Goal: Task Accomplishment & Management: Manage account settings

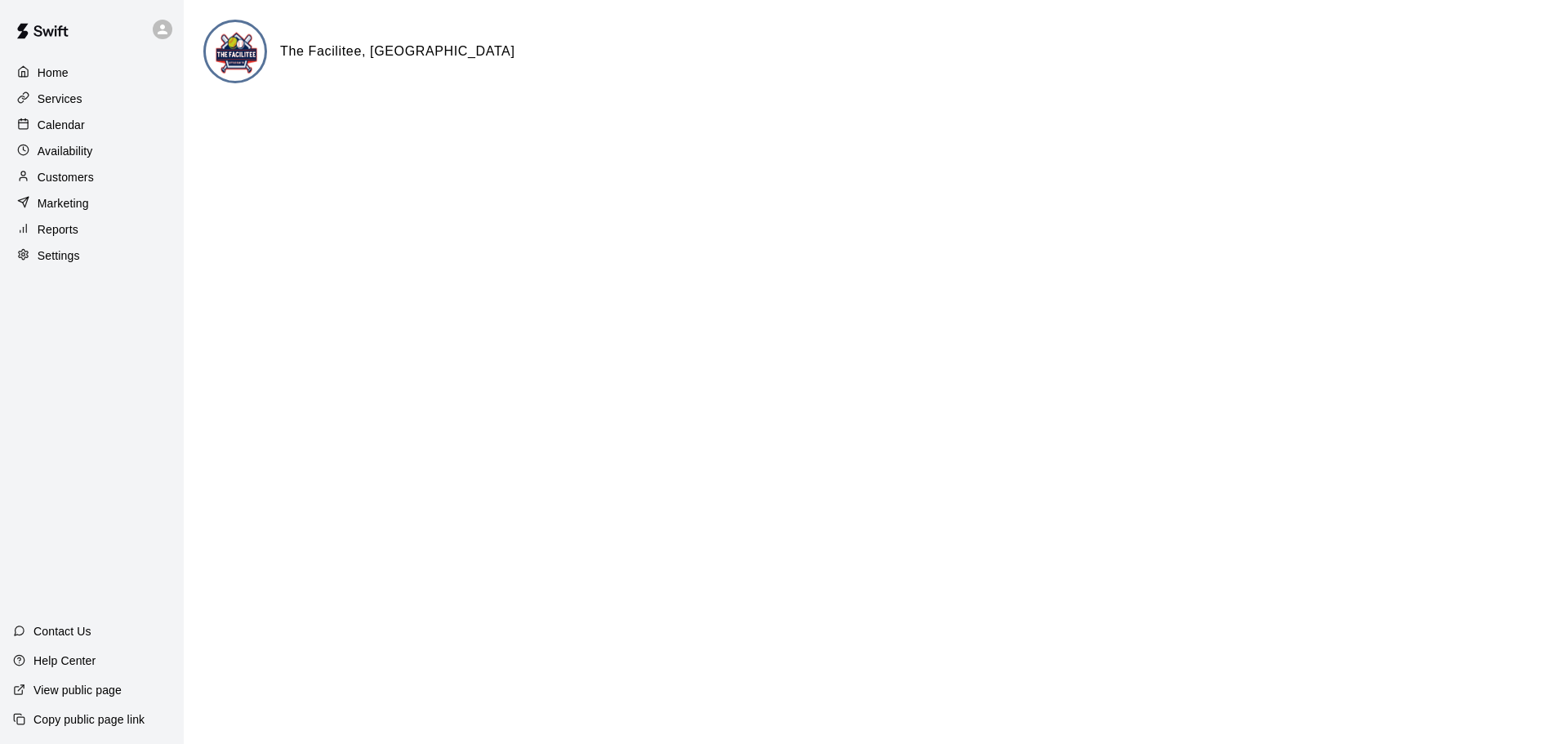
click at [42, 126] on p "Calendar" at bounding box center [61, 125] width 47 height 16
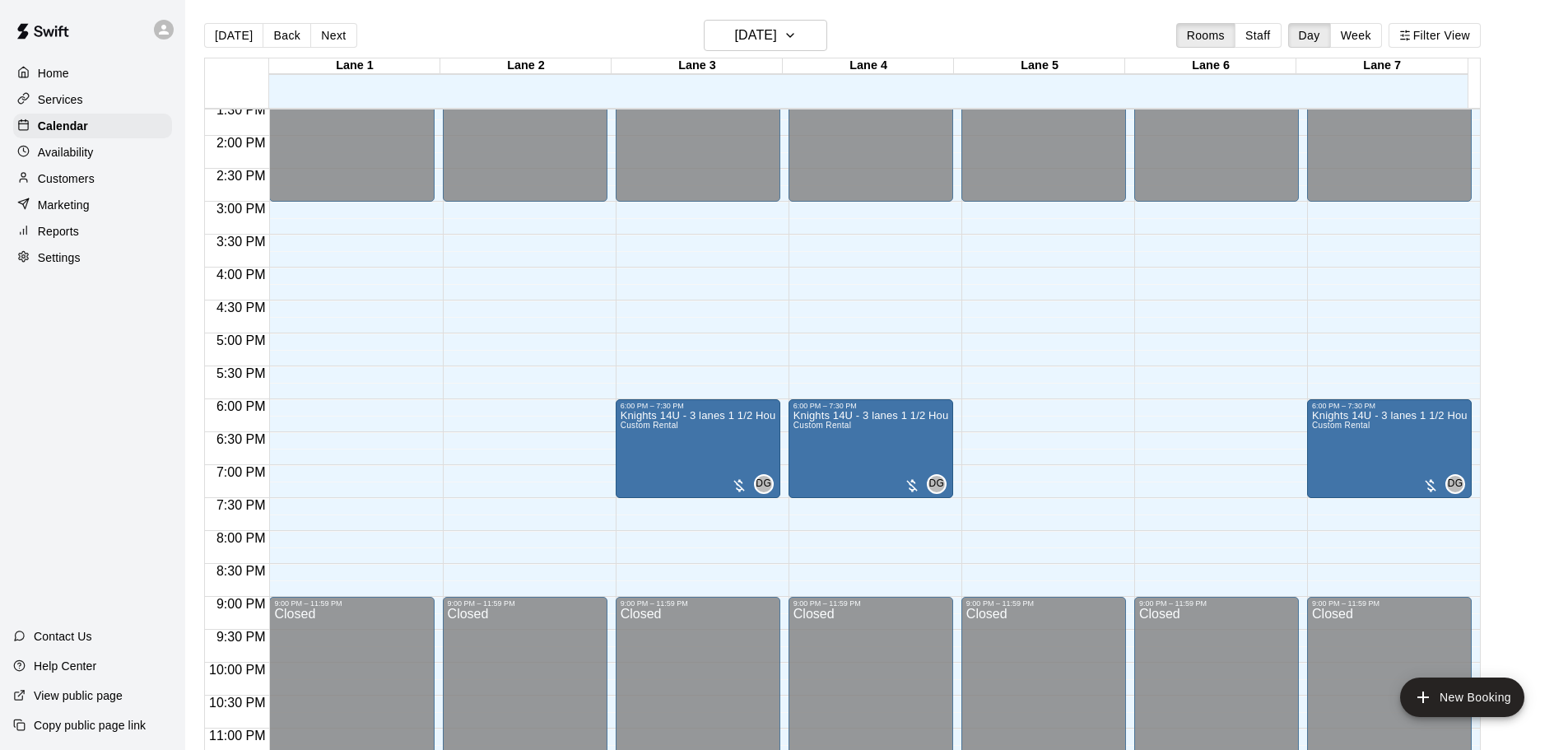
scroll to position [922, 0]
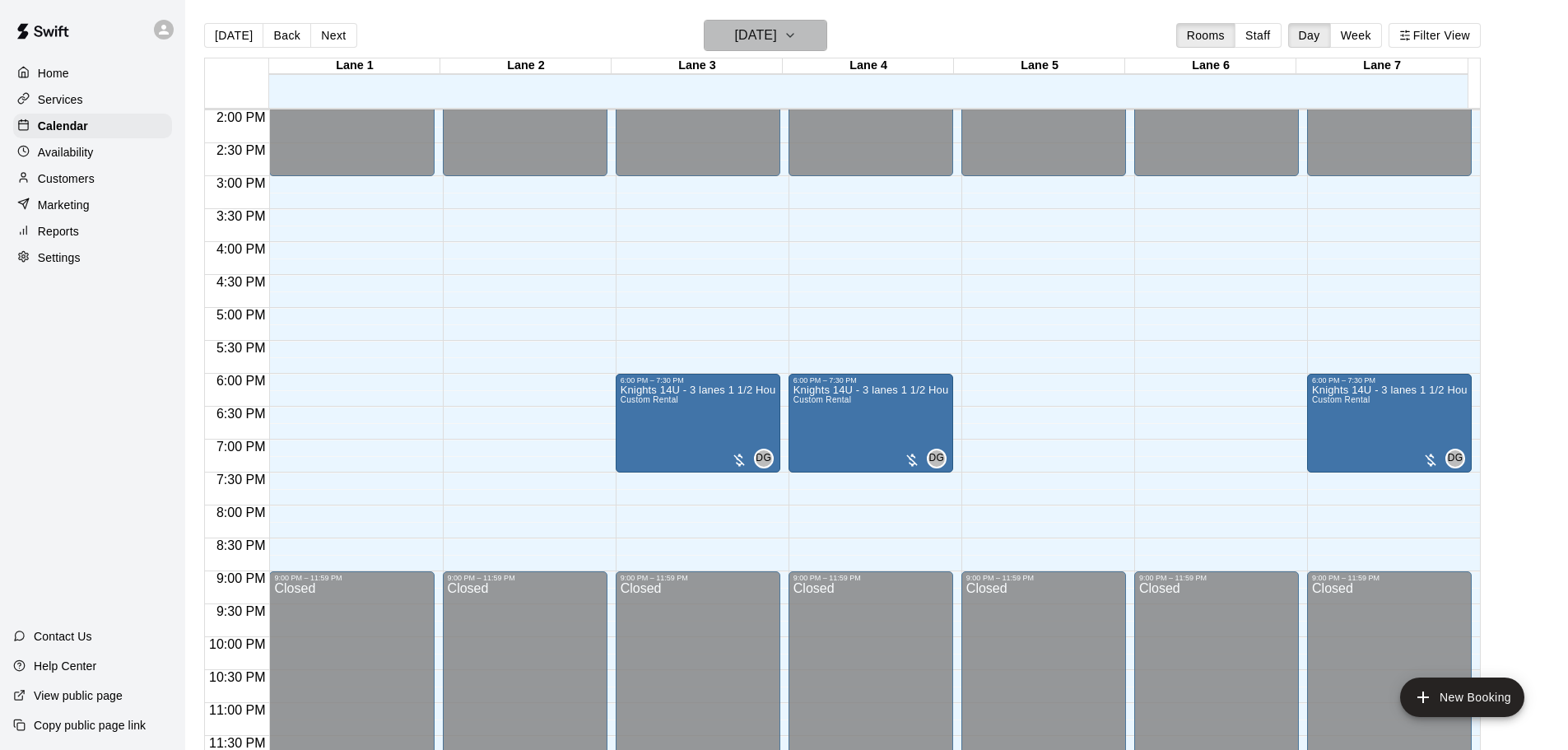
click at [822, 21] on button "[DATE]" at bounding box center [766, 35] width 124 height 31
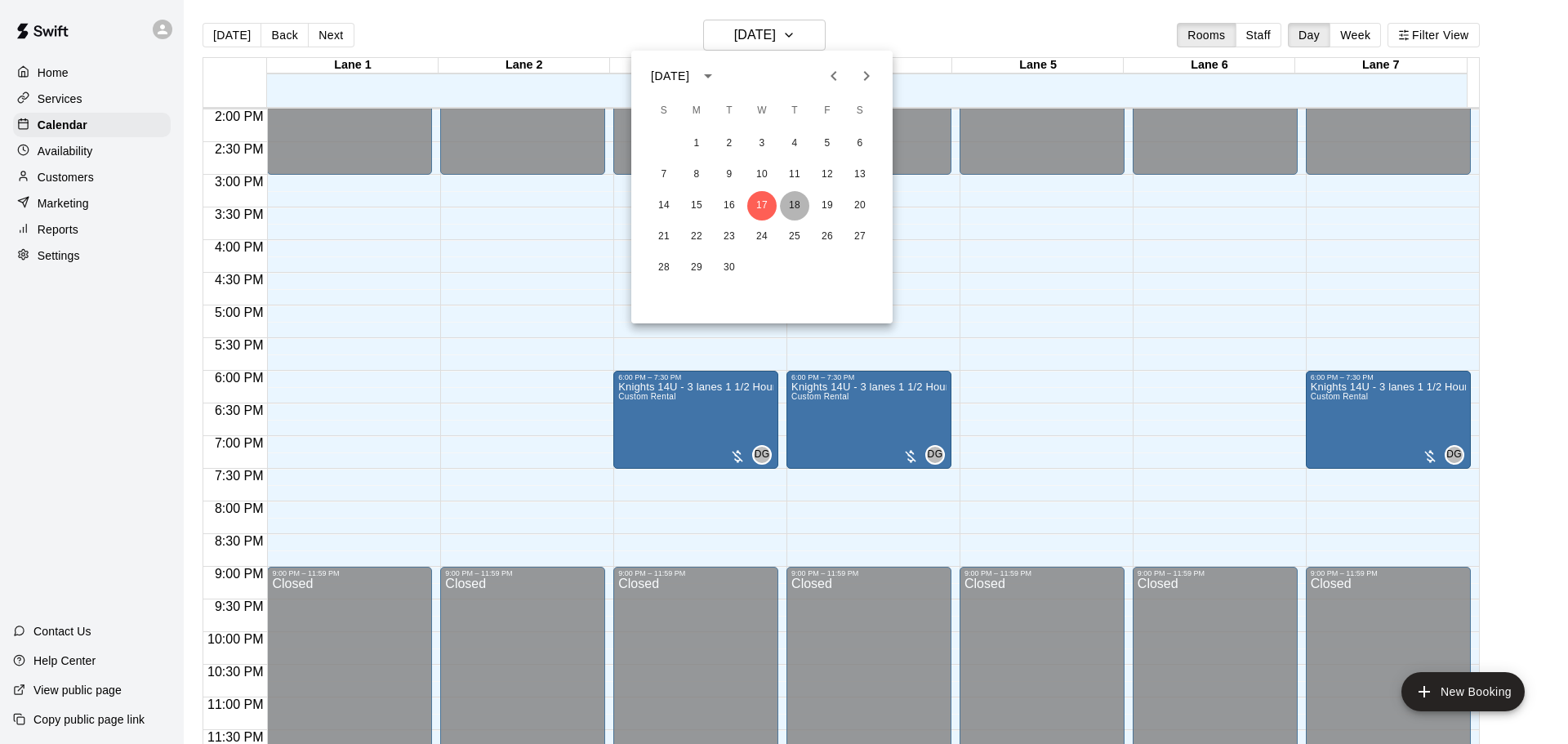
click at [798, 213] on button "18" at bounding box center [794, 206] width 30 height 30
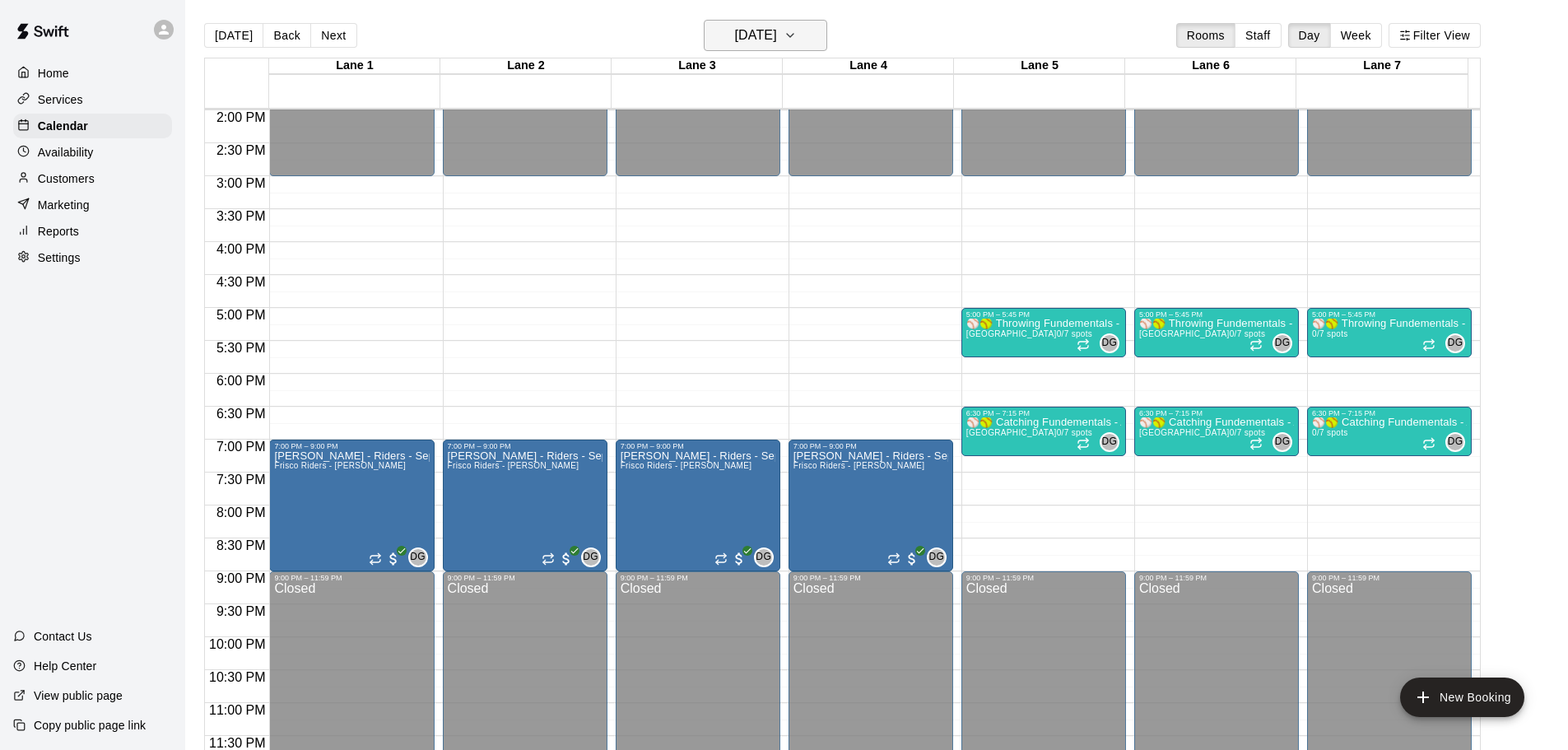
click at [812, 38] on button "[DATE]" at bounding box center [766, 35] width 124 height 31
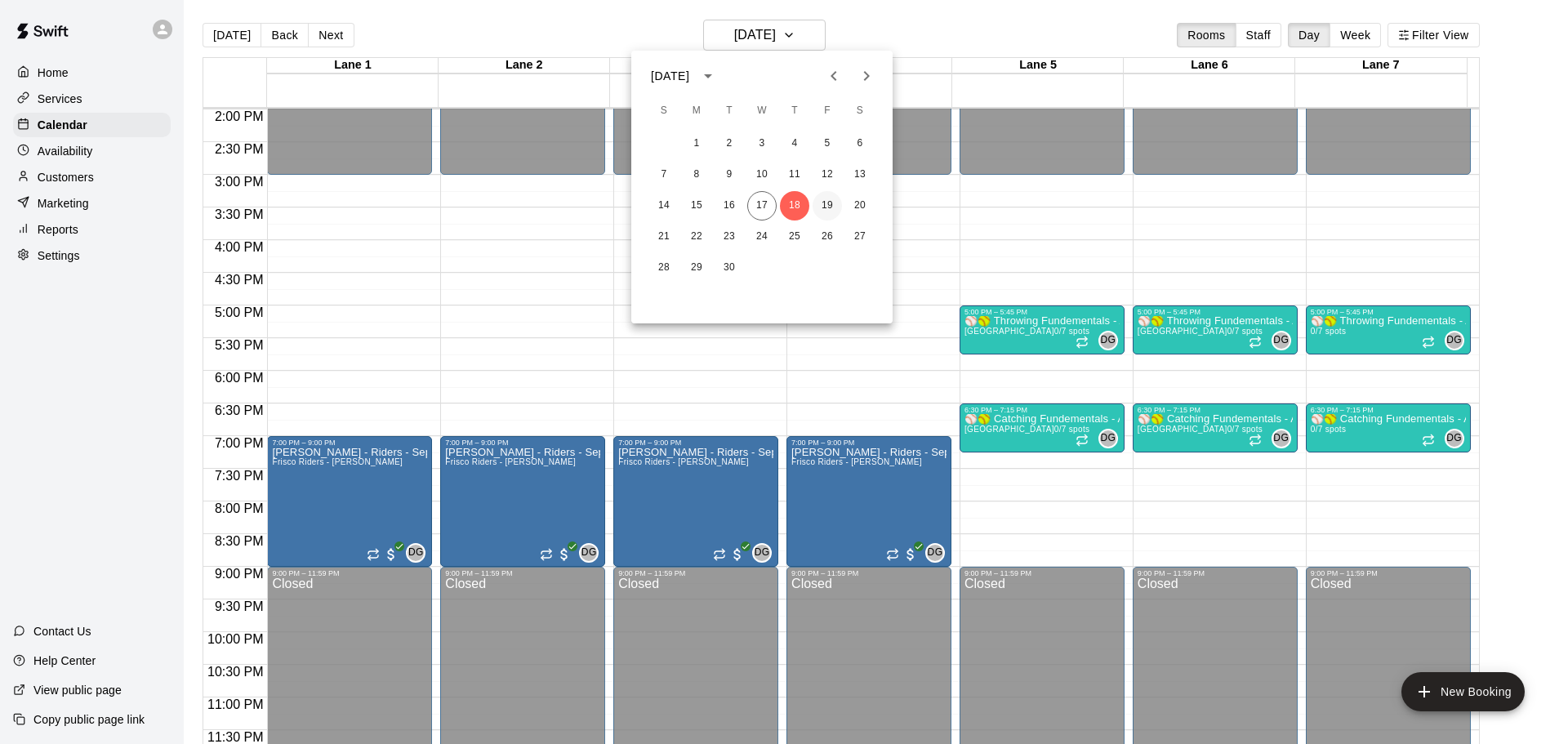
click at [826, 206] on button "19" at bounding box center [826, 206] width 30 height 30
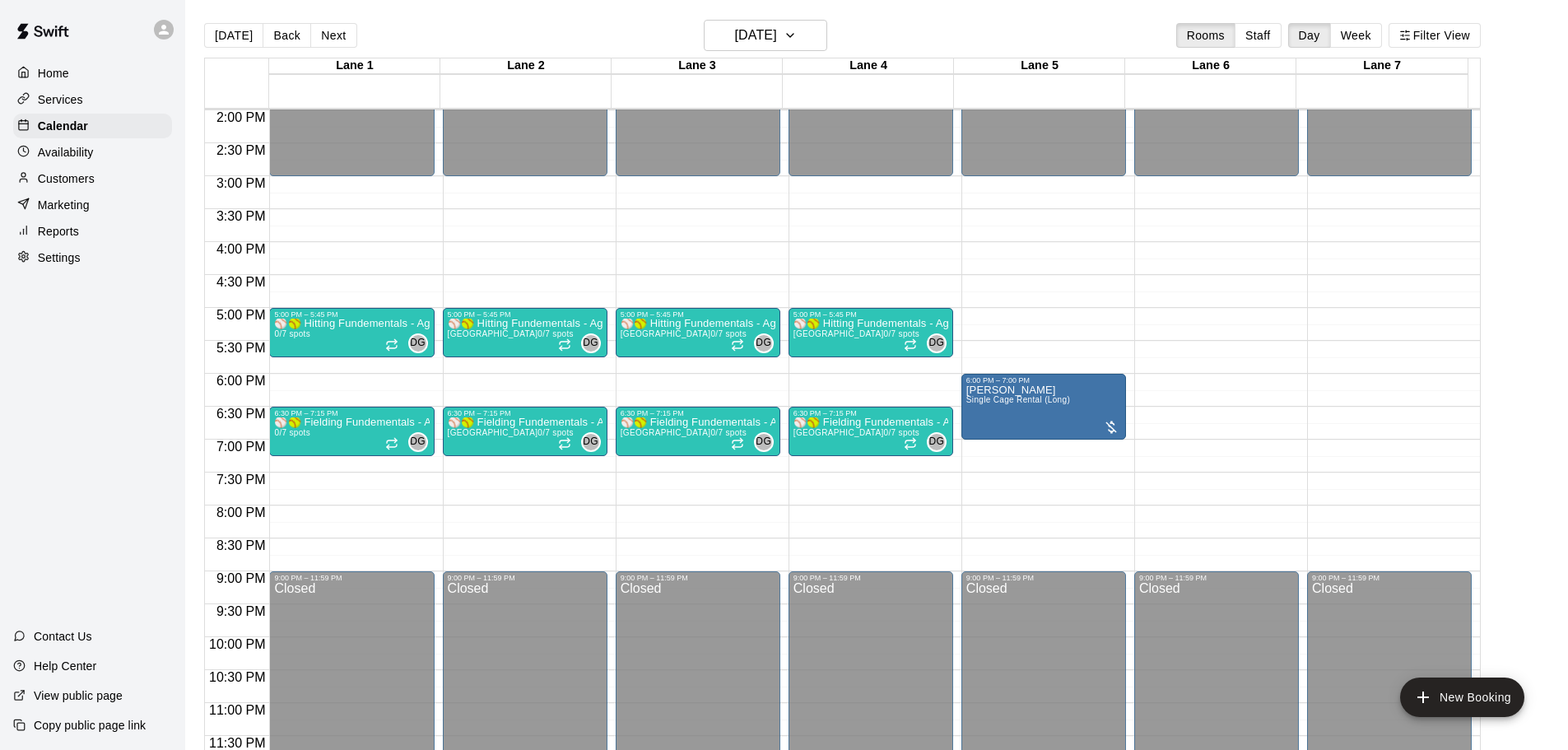
click at [52, 76] on p "Home" at bounding box center [54, 73] width 31 height 16
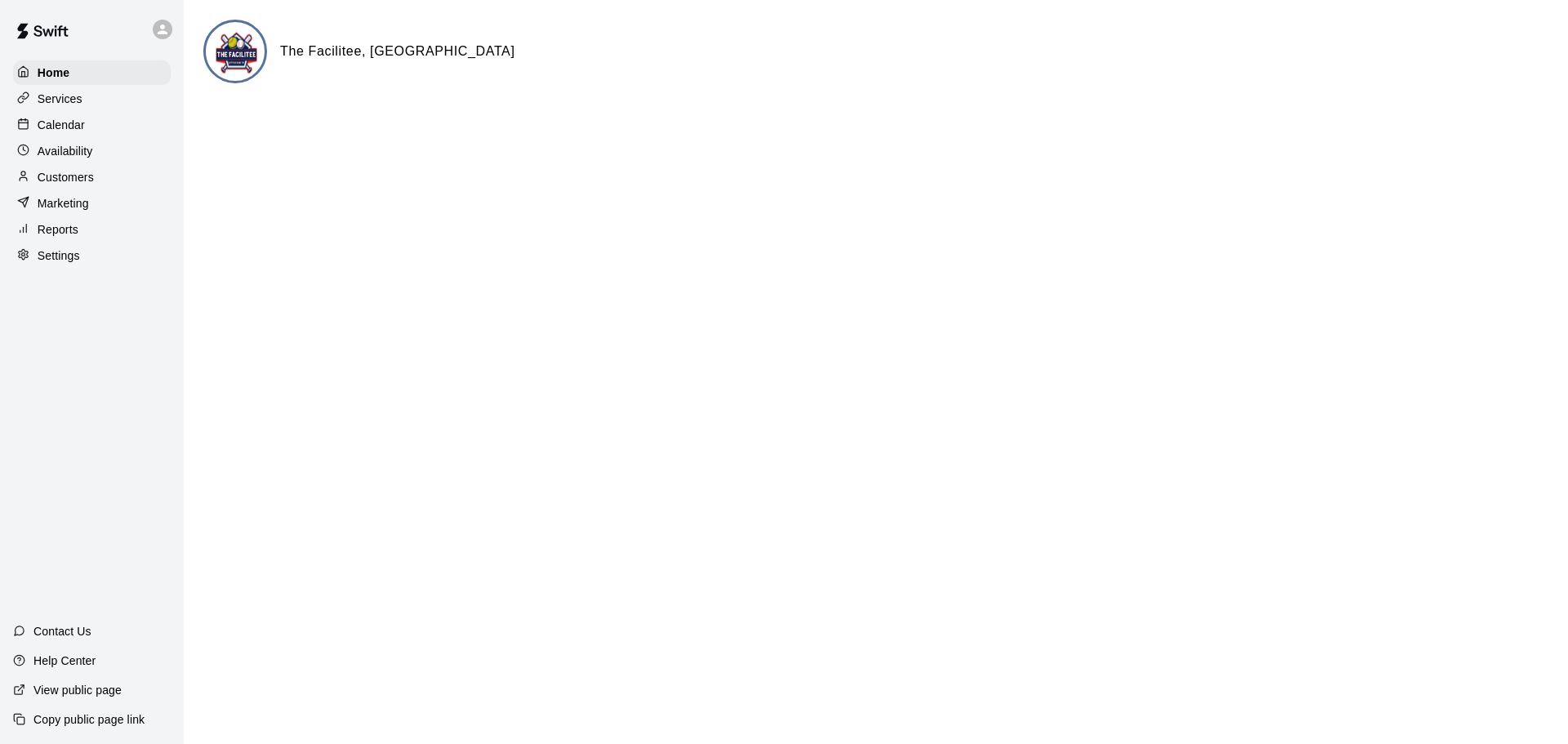
click at [60, 132] on p "Calendar" at bounding box center [61, 125] width 47 height 16
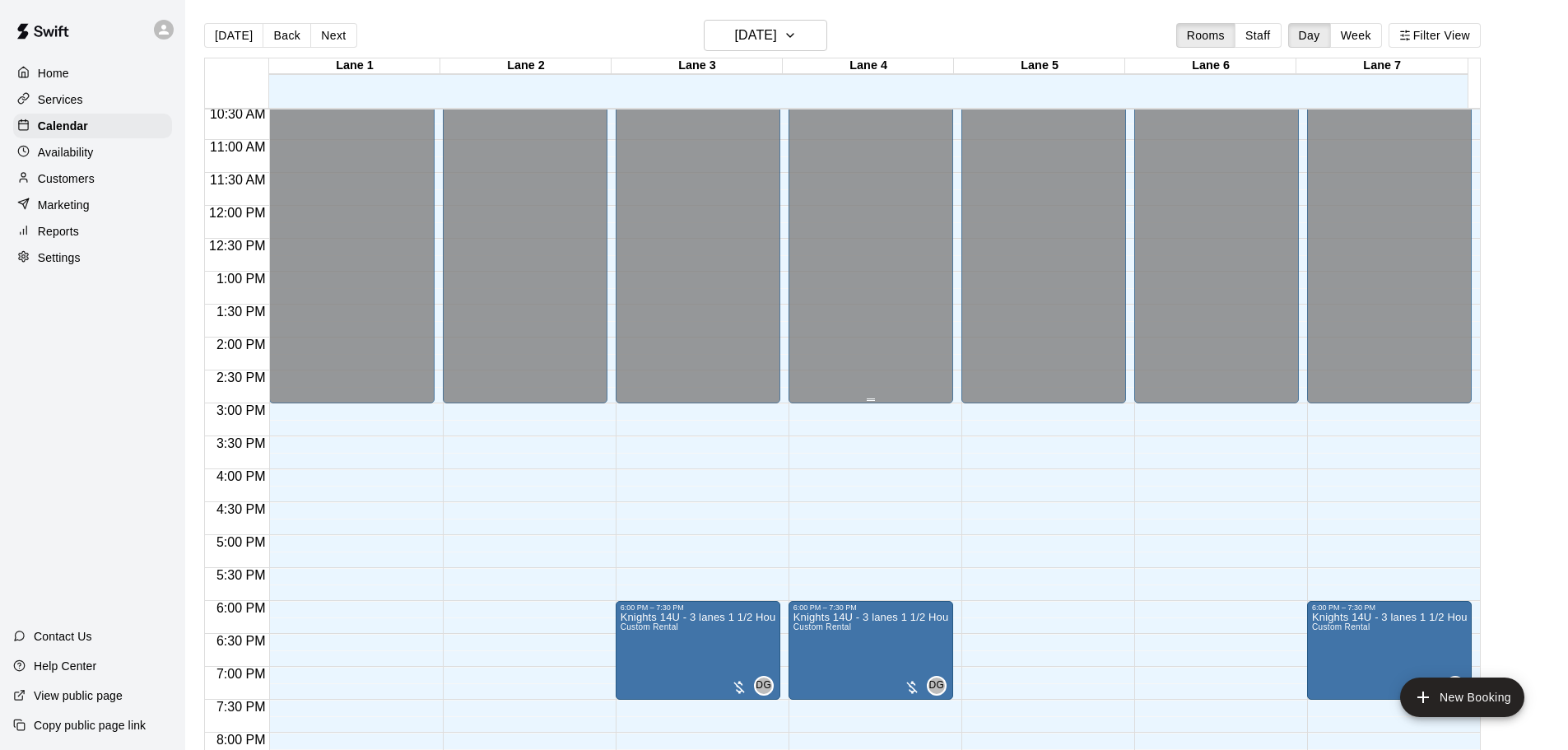
scroll to position [847, 0]
